Goal: Information Seeking & Learning: Compare options

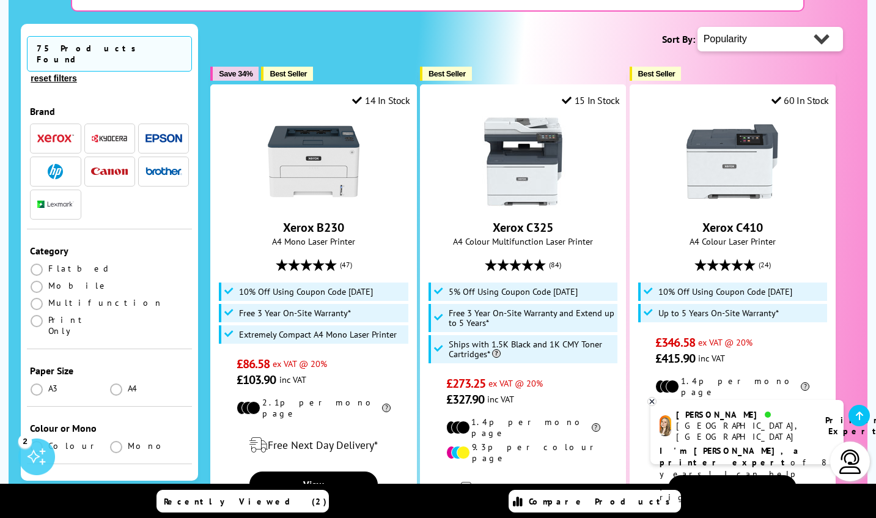
scroll to position [326, 0]
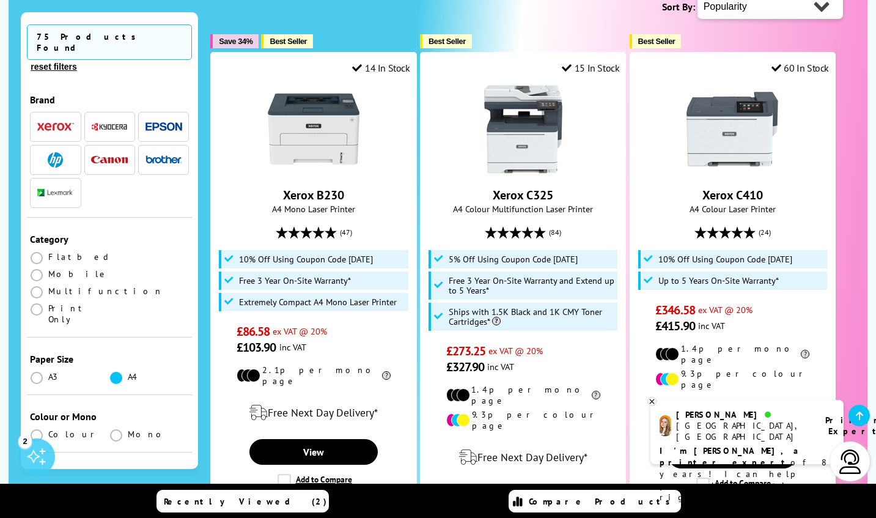
click at [116, 371] on span at bounding box center [116, 377] width 12 height 12
click at [128, 373] on input "radio" at bounding box center [128, 373] width 0 height 0
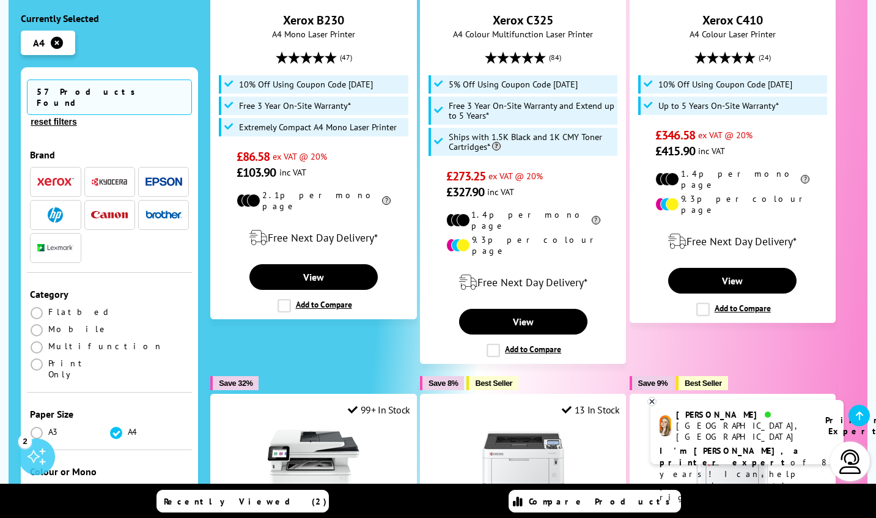
scroll to position [523, 0]
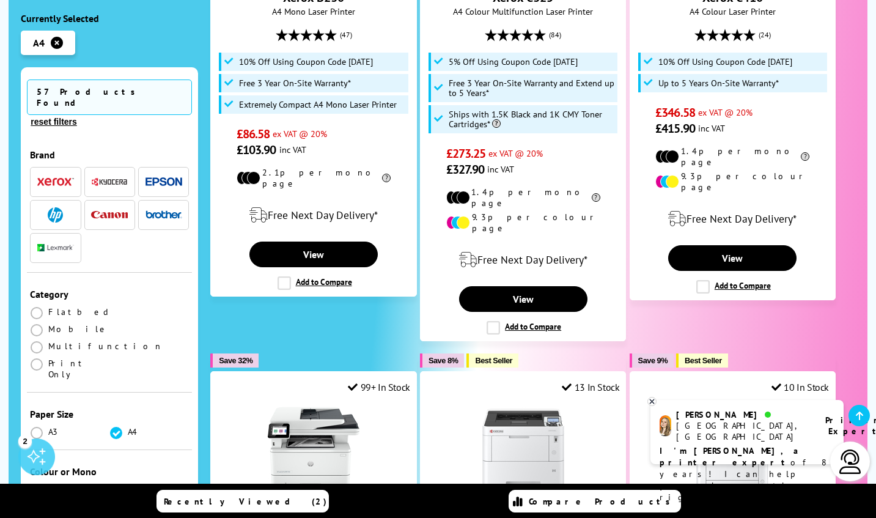
click at [39, 484] on span at bounding box center [37, 490] width 12 height 12
click at [48, 485] on input "radio" at bounding box center [48, 485] width 0 height 0
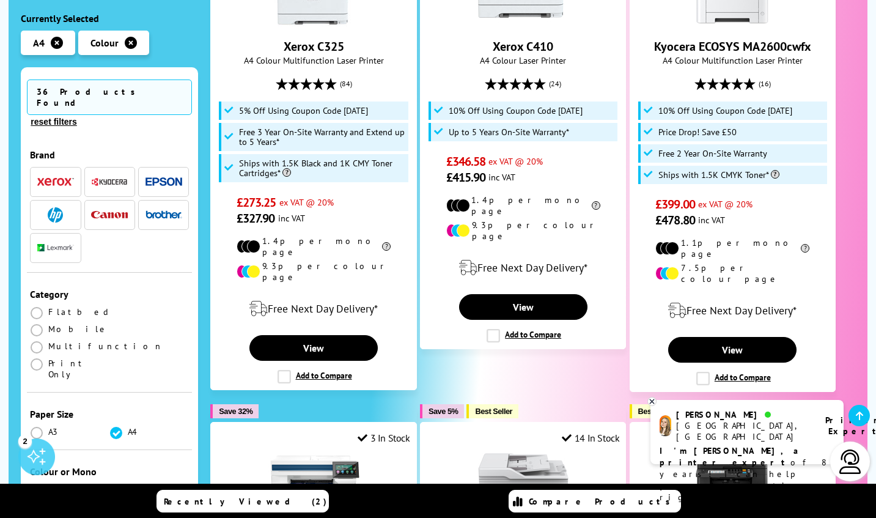
scroll to position [393, 0]
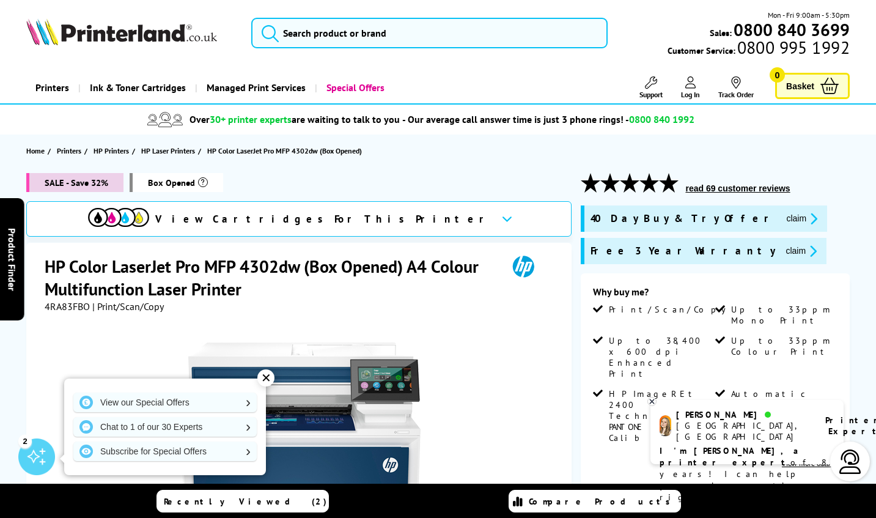
click at [261, 375] on div "✕" at bounding box center [265, 377] width 17 height 17
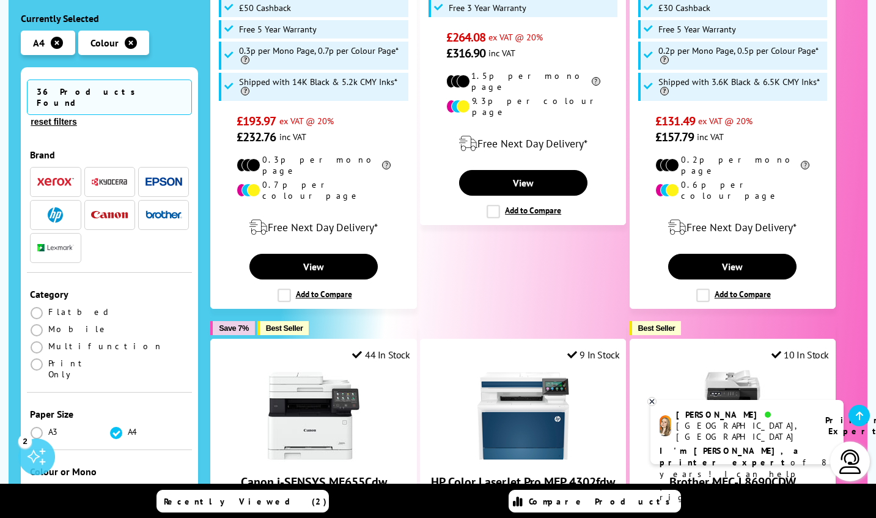
scroll to position [1611, 0]
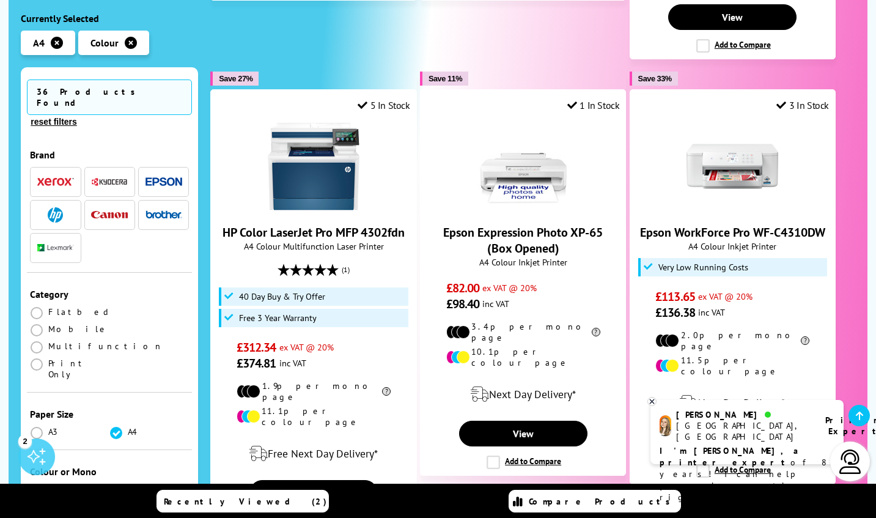
scroll to position [1374, 0]
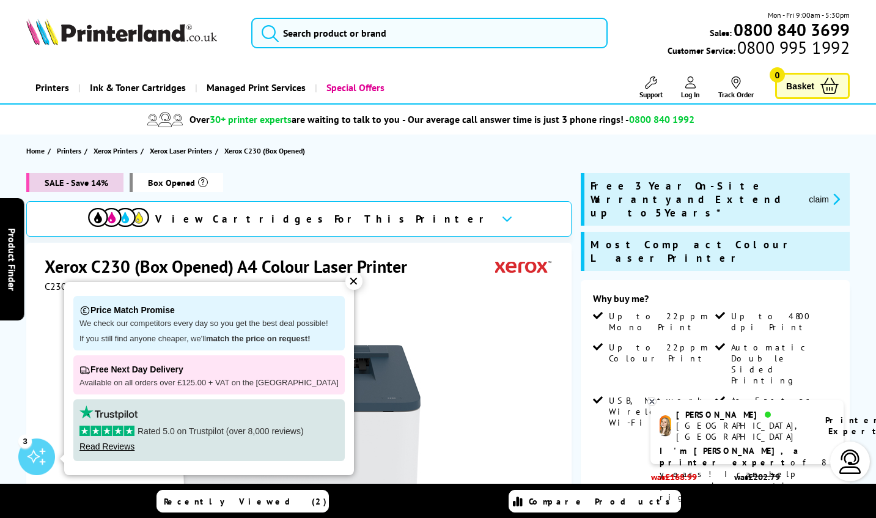
click at [345, 280] on div "✕" at bounding box center [353, 281] width 17 height 17
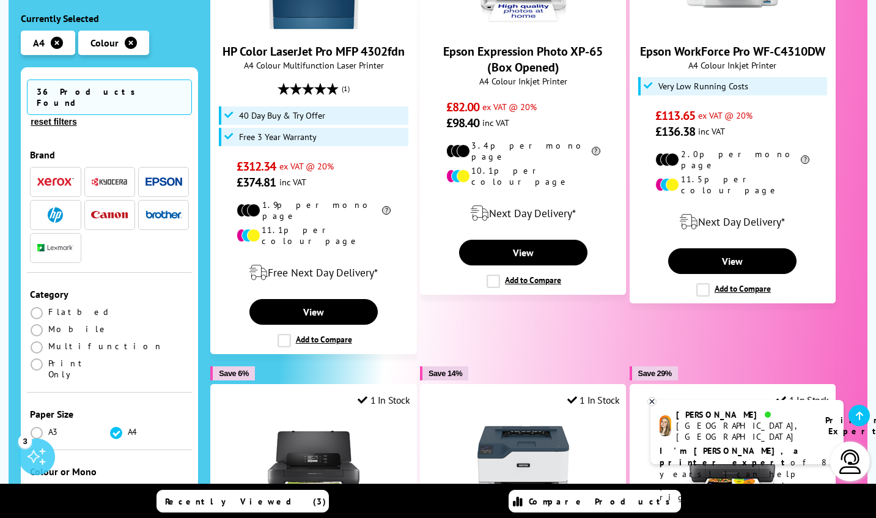
scroll to position [1558, 0]
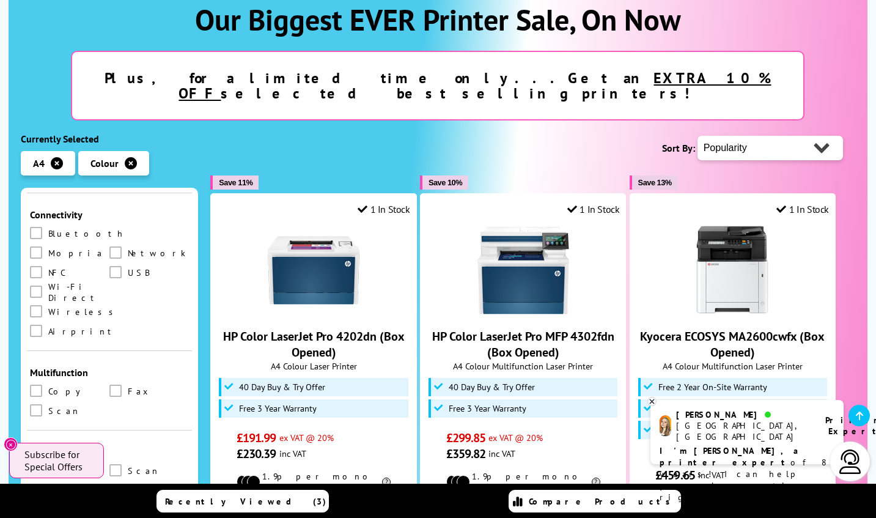
scroll to position [555, 0]
click at [42, 383] on label at bounding box center [37, 389] width 15 height 13
click at [48, 385] on input "checkbox" at bounding box center [48, 385] width 0 height 0
click at [35, 403] on span at bounding box center [36, 409] width 12 height 12
click at [48, 404] on input "checkbox" at bounding box center [48, 404] width 0 height 0
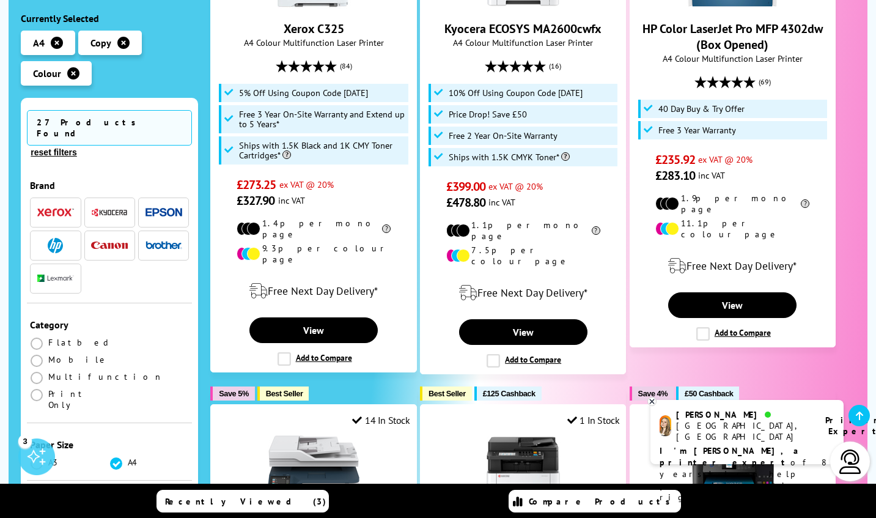
scroll to position [563, 0]
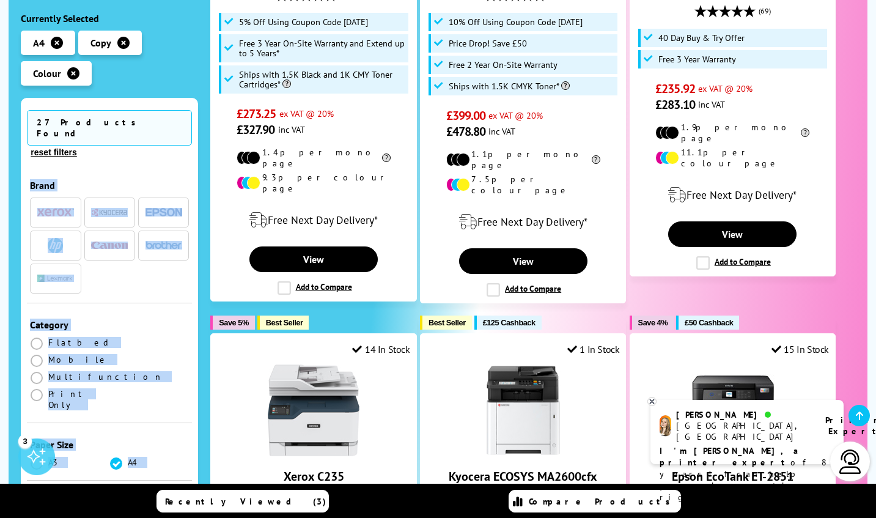
drag, startPoint x: 194, startPoint y: 153, endPoint x: 199, endPoint y: 191, distance: 37.6
click at [143, 257] on ul at bounding box center [109, 246] width 159 height 99
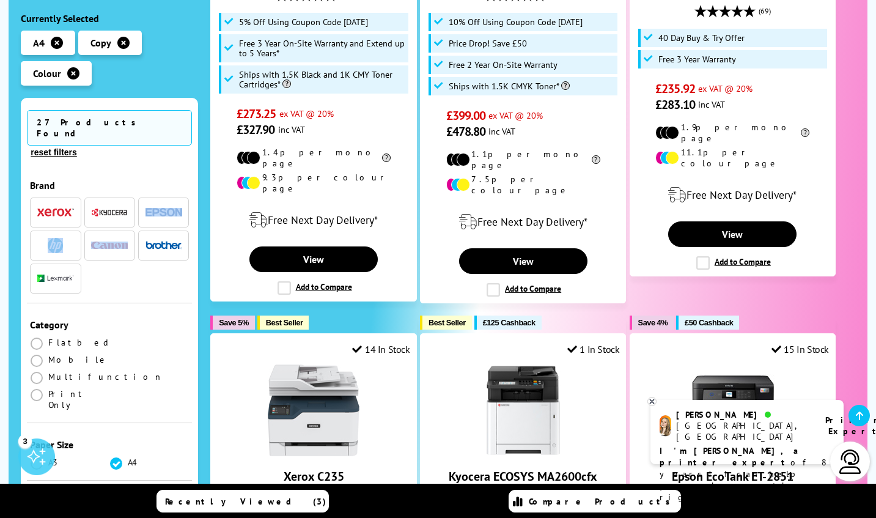
drag, startPoint x: 194, startPoint y: 174, endPoint x: 194, endPoint y: 214, distance: 40.9
click at [194, 213] on div "27 Products Found reset filters Brand A3 A4" at bounding box center [109, 326] width 177 height 456
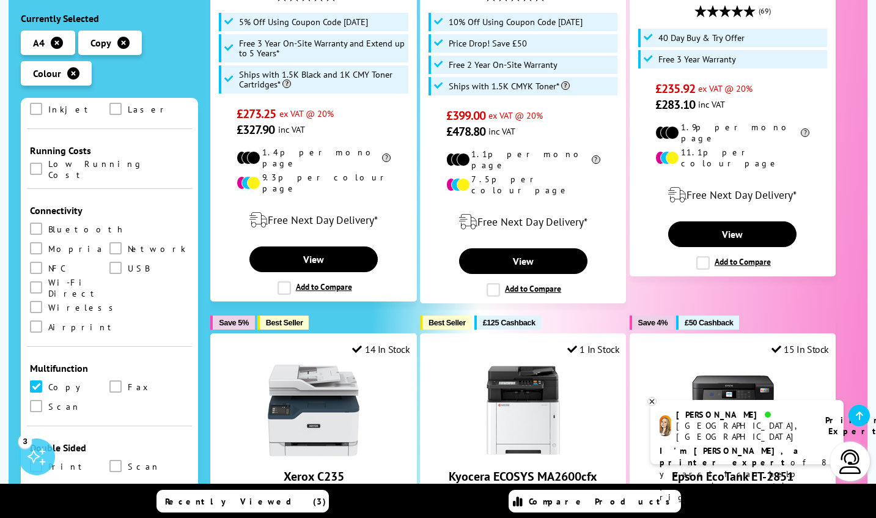
scroll to position [485, 0]
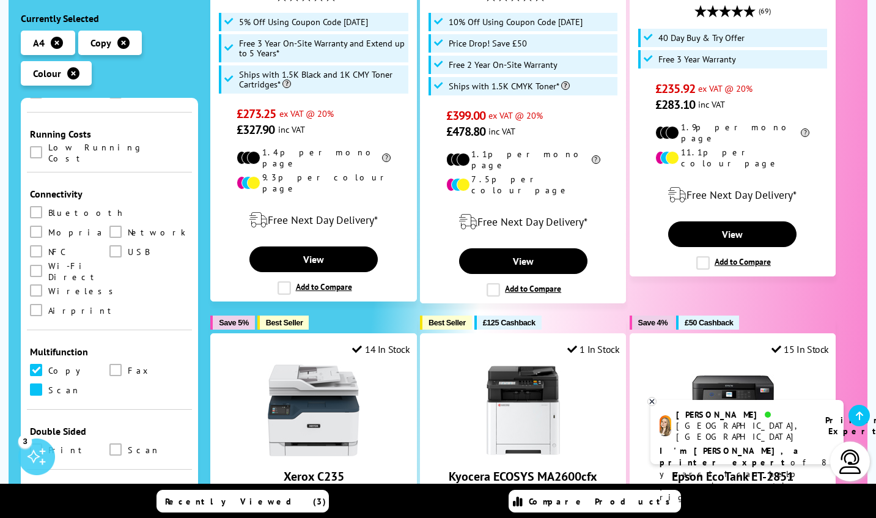
click at [36, 383] on span at bounding box center [36, 389] width 12 height 12
click at [48, 385] on input "checkbox" at bounding box center [48, 385] width 0 height 0
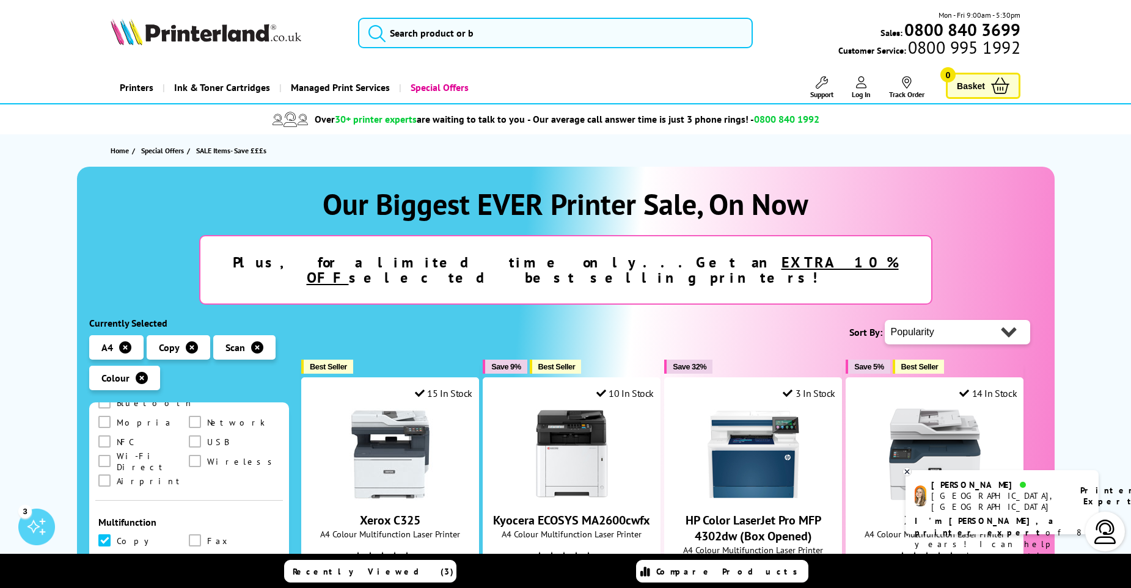
click at [875, 320] on select "Popularity Rating Price - Low to High Price - High to Low Running Costs - Low t…" at bounding box center [957, 332] width 145 height 24
select select "Price Ascending"
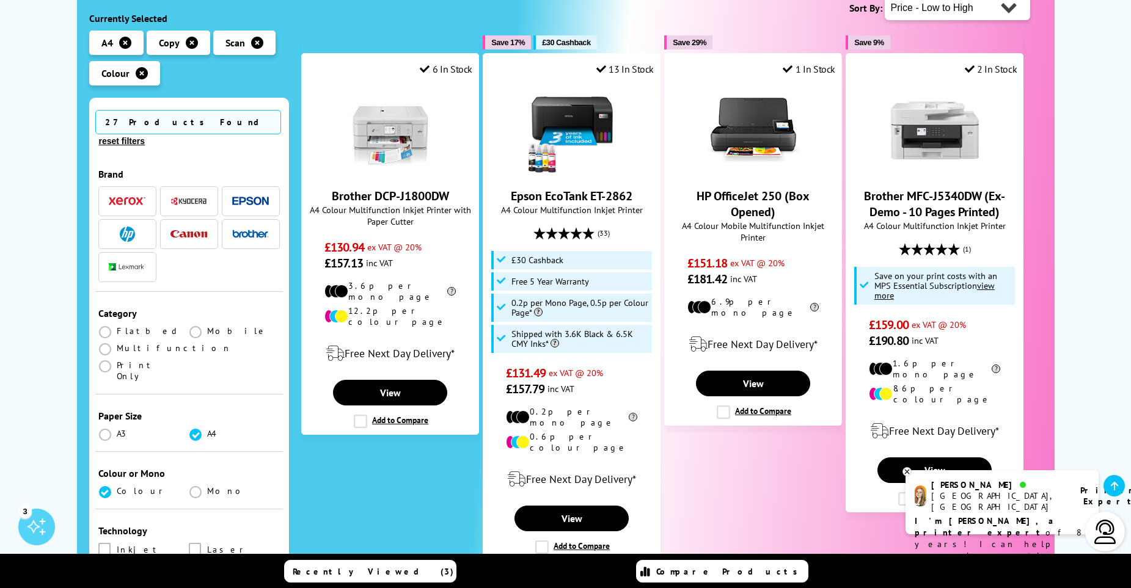
scroll to position [359, 0]
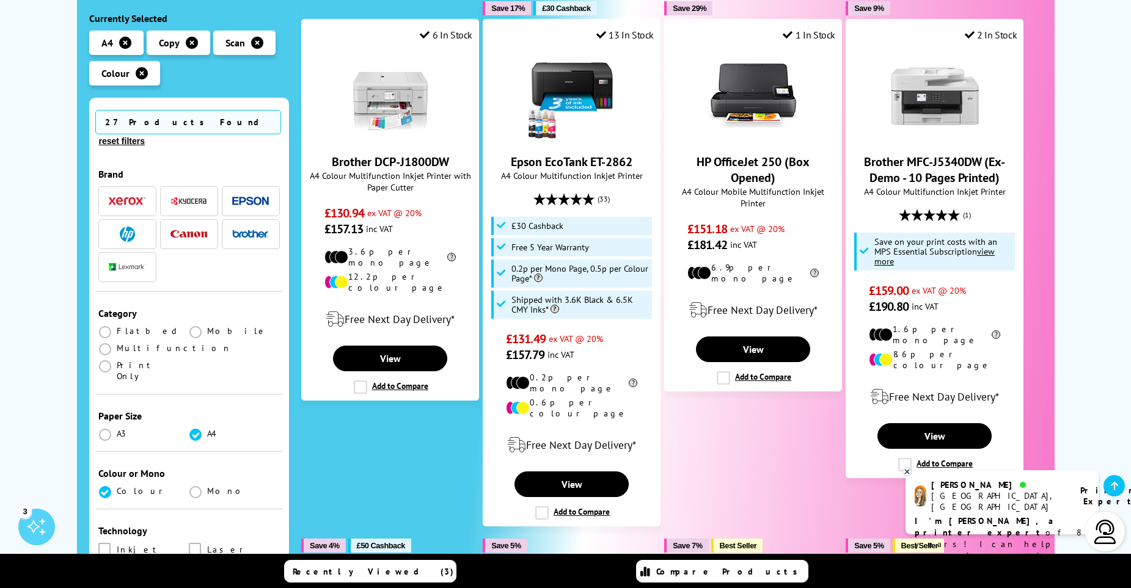
click at [248, 197] on img "button" at bounding box center [250, 201] width 37 height 9
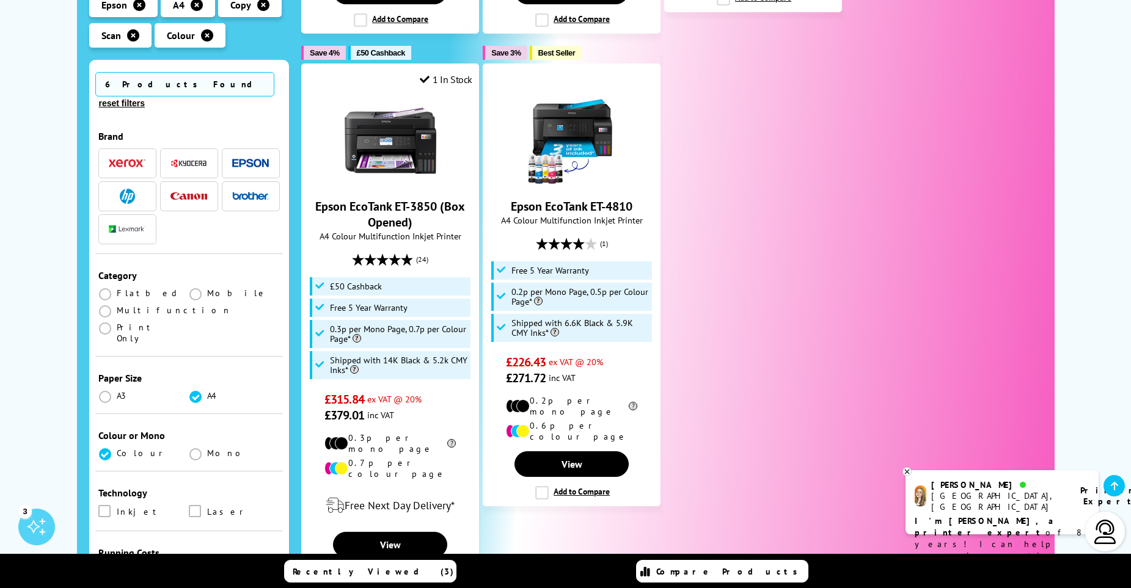
scroll to position [845, 0]
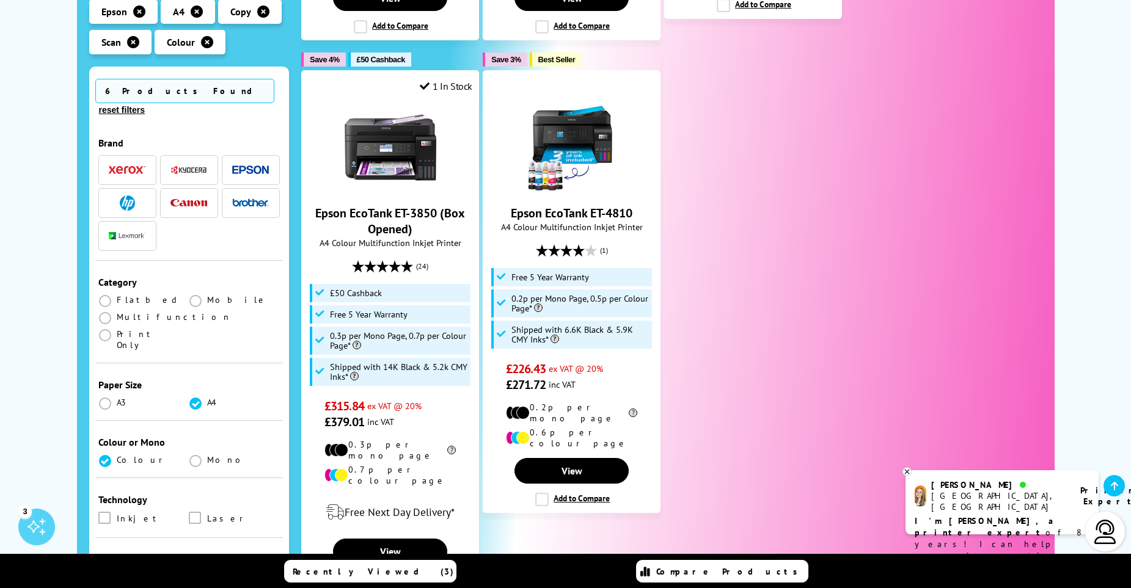
click at [250, 199] on img "button" at bounding box center [250, 203] width 37 height 9
